Goal: Transaction & Acquisition: Purchase product/service

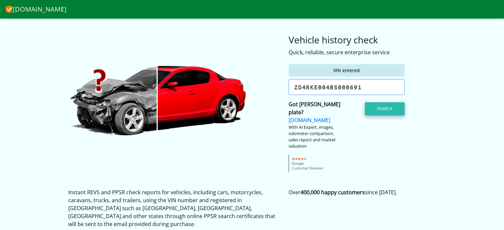
type input "zd4rke004bs000691"
click at [386, 108] on button "Search" at bounding box center [385, 108] width 40 height 13
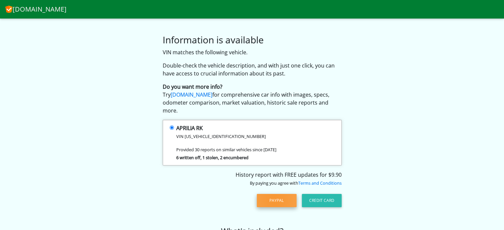
click at [274, 194] on button "PayPal" at bounding box center [277, 200] width 40 height 13
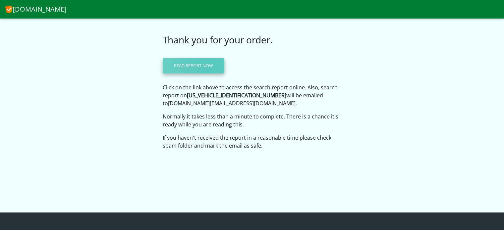
click at [210, 65] on link "Read report now" at bounding box center [194, 65] width 62 height 15
